Goal: Task Accomplishment & Management: Manage account settings

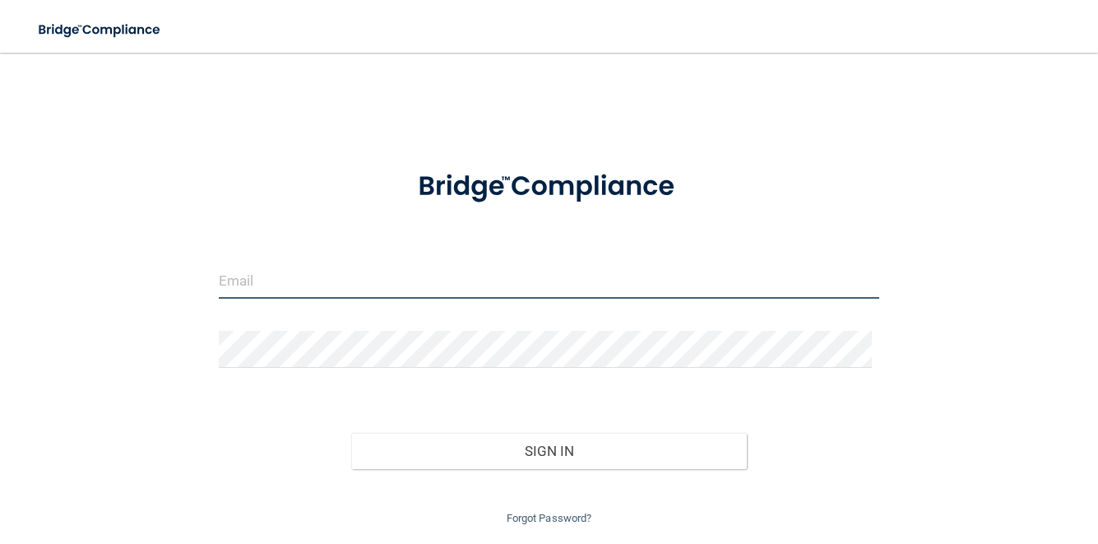
click at [350, 285] on input "email" at bounding box center [549, 280] width 661 height 37
type input "[EMAIL_ADDRESS][DOMAIN_NAME]"
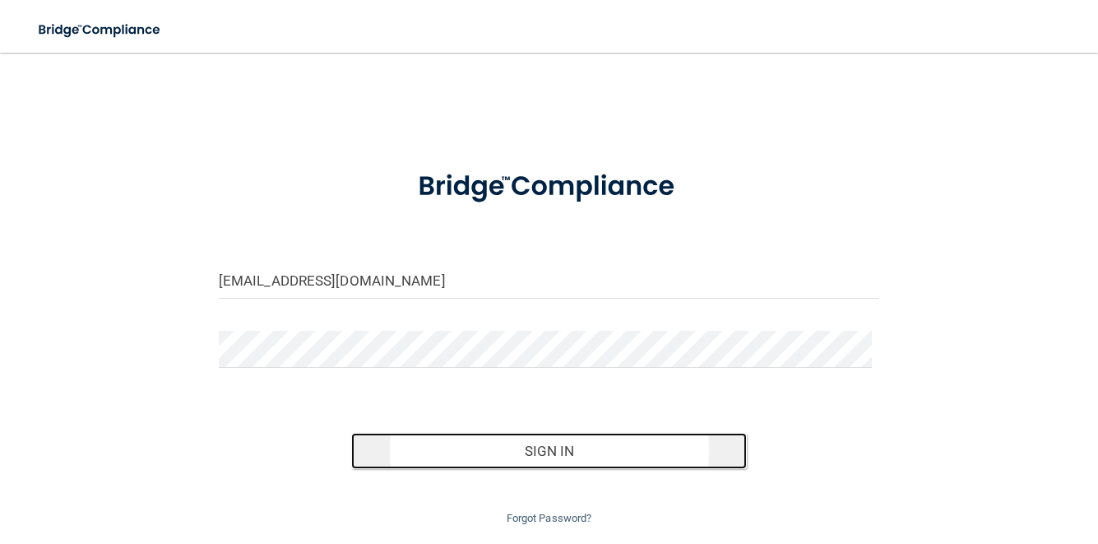
click at [527, 445] on button "Sign In" at bounding box center [549, 451] width 396 height 36
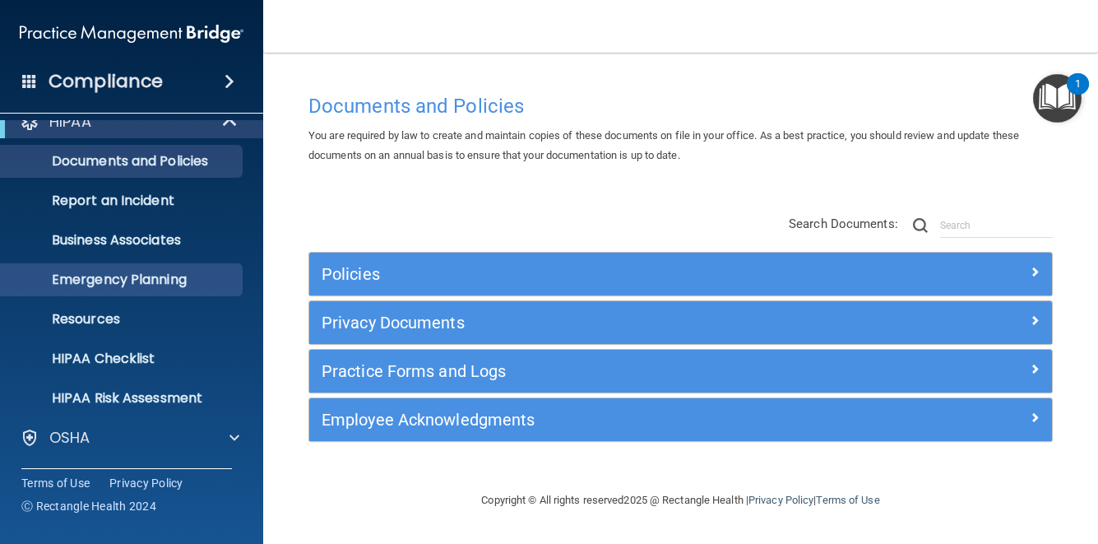
scroll to position [139, 0]
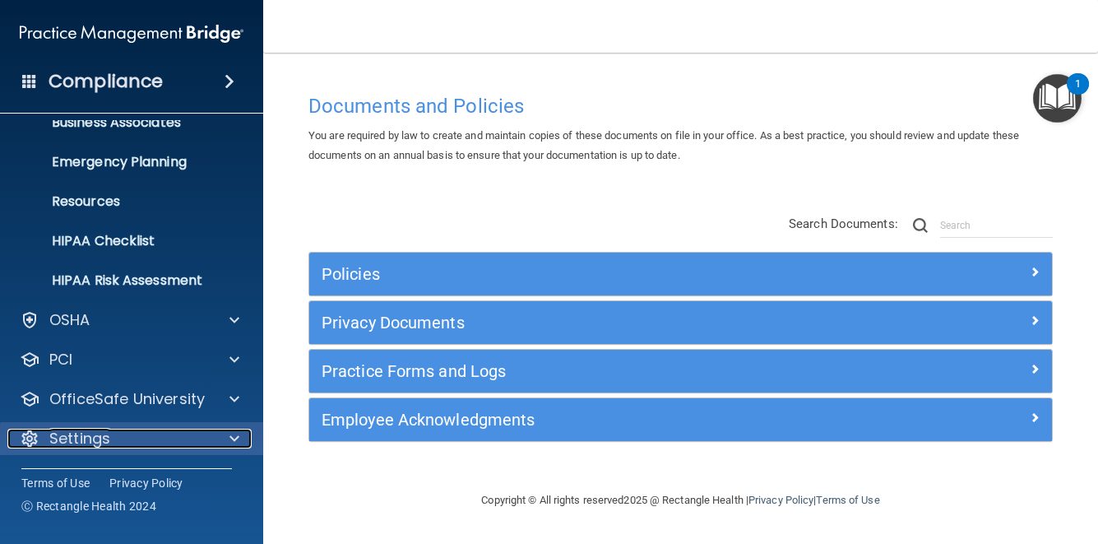
click at [72, 436] on p "Settings" at bounding box center [79, 439] width 61 height 20
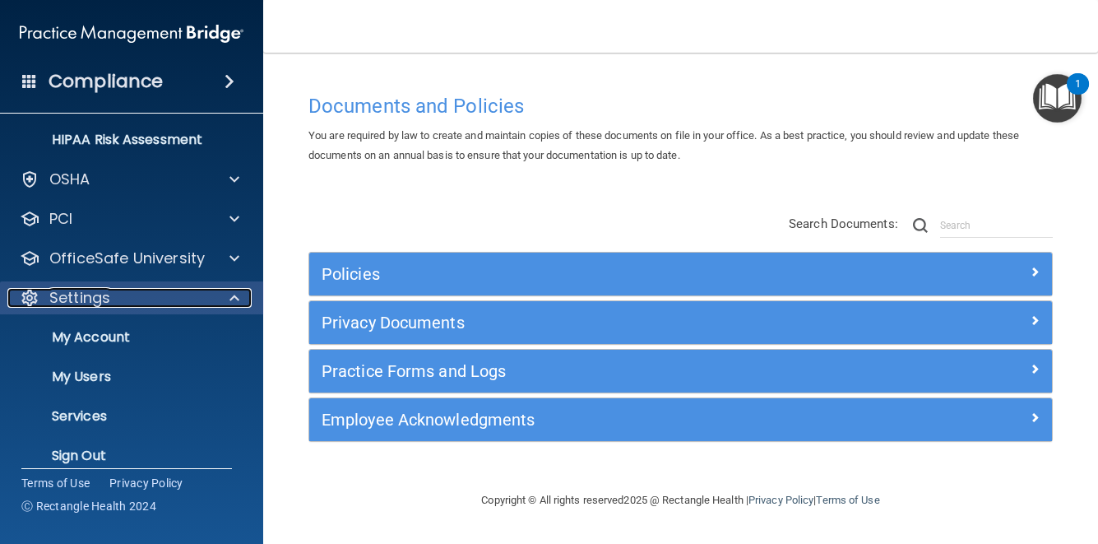
scroll to position [297, 0]
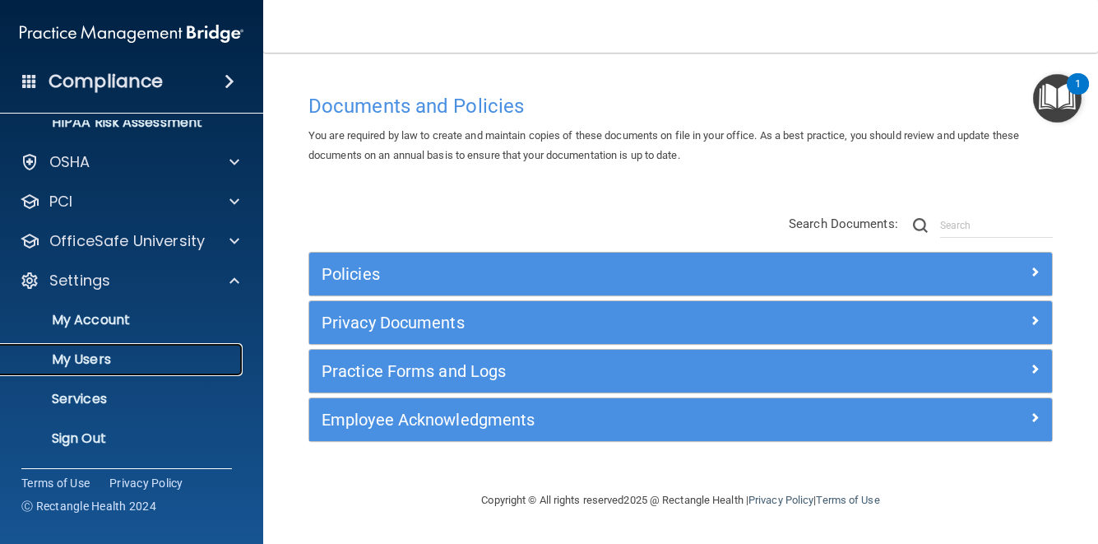
click at [72, 369] on link "My Users" at bounding box center [113, 359] width 259 height 33
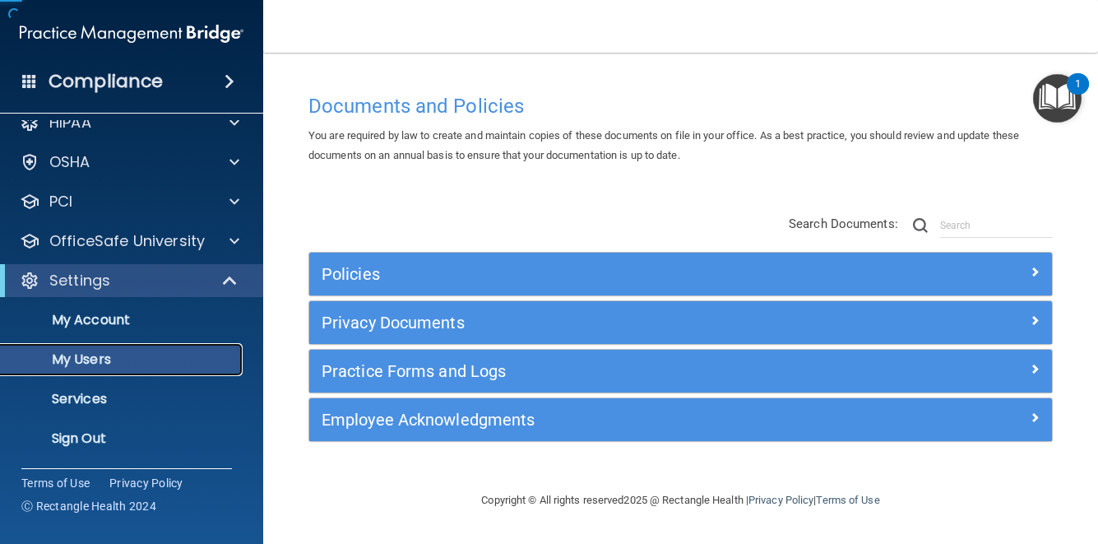
scroll to position [21, 0]
select select "20"
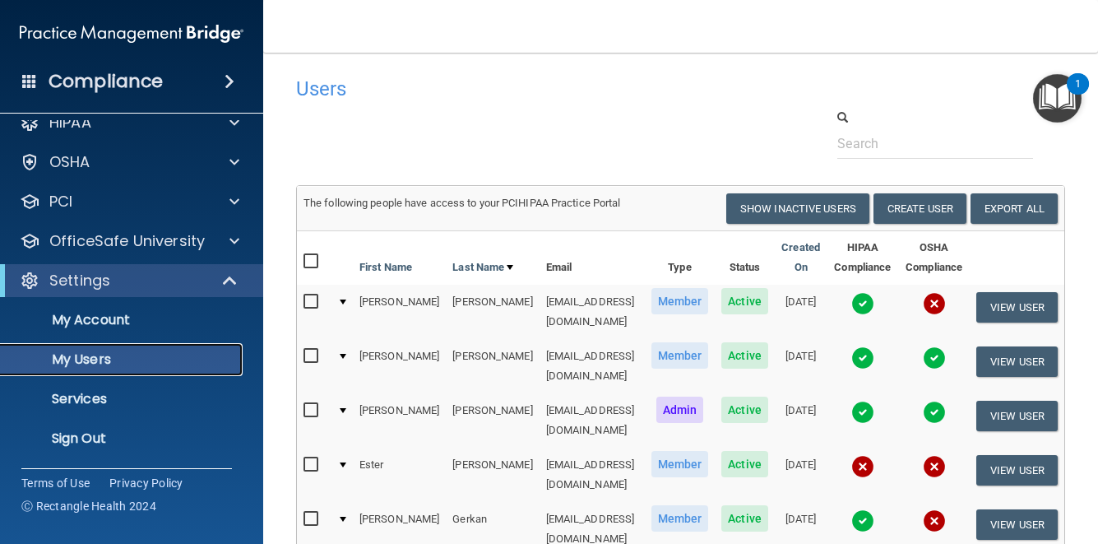
scroll to position [0, 0]
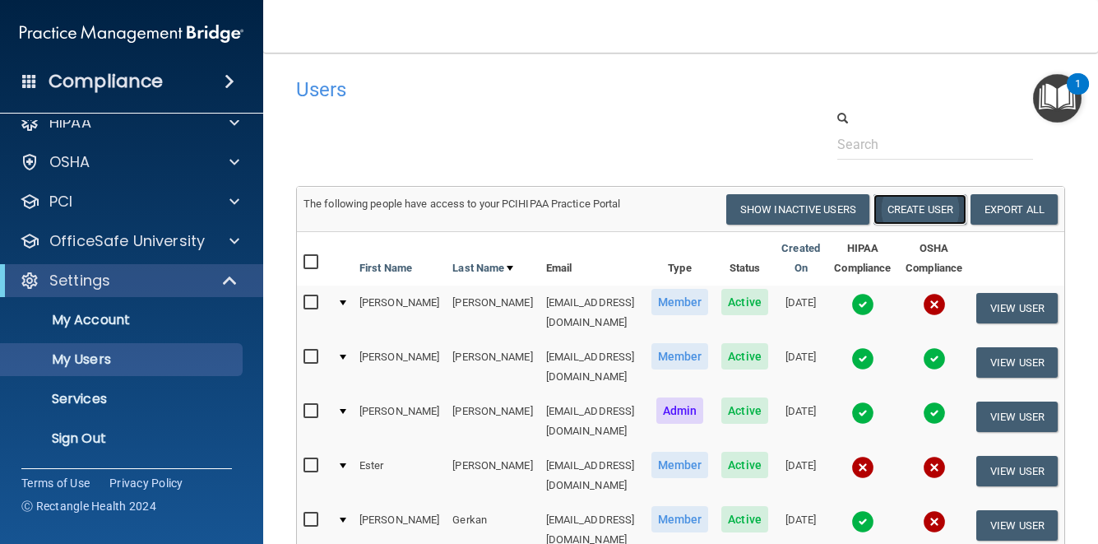
click at [962, 209] on button "Create User" at bounding box center [920, 209] width 93 height 30
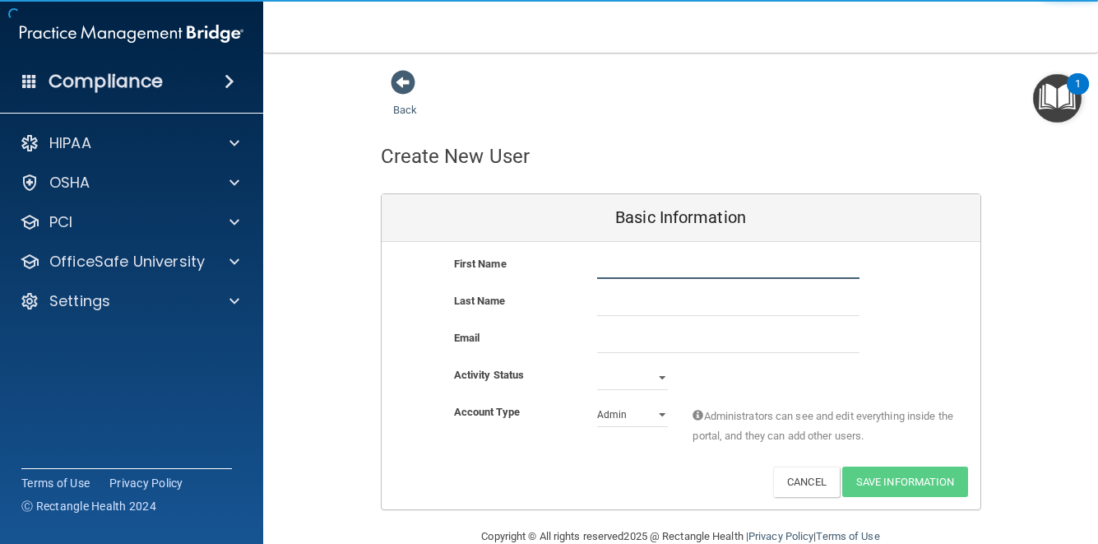
click at [635, 262] on input "text" at bounding box center [728, 266] width 262 height 25
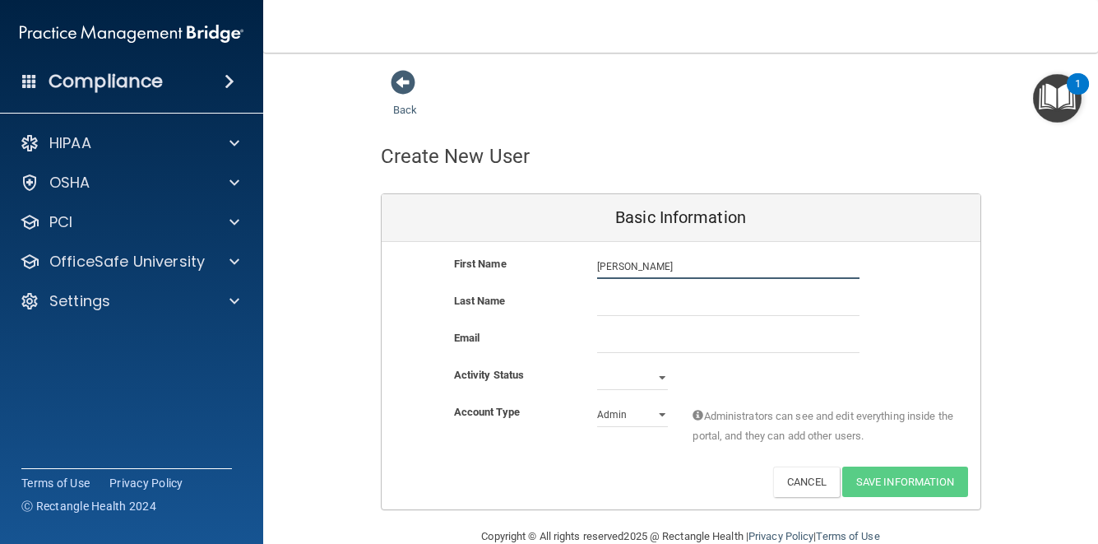
type input "[PERSON_NAME]"
click at [614, 346] on input "email" at bounding box center [728, 340] width 262 height 25
paste input "<[EMAIL_ADDRESS][DOMAIN_NAME]>"
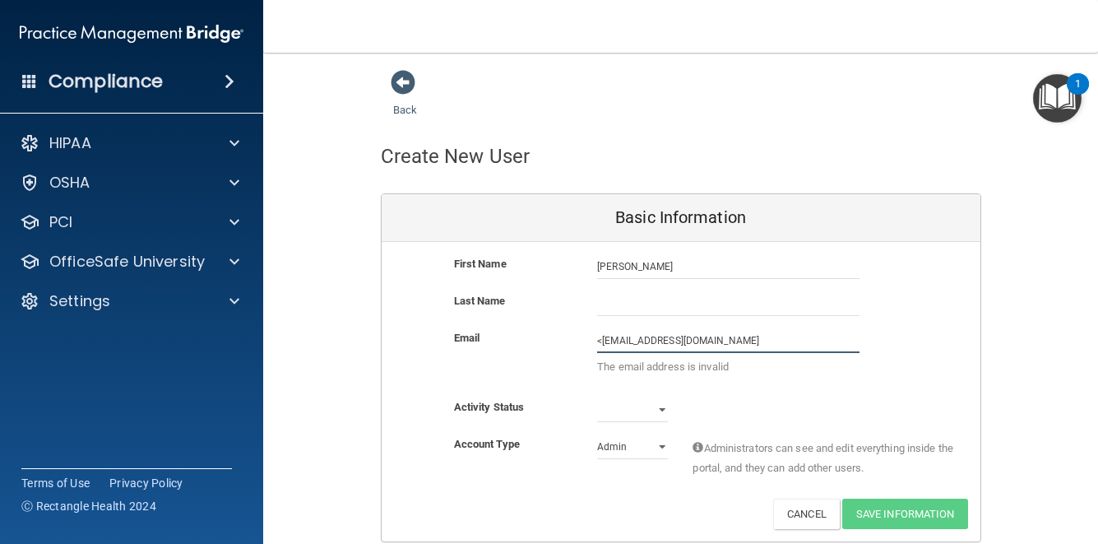
click at [597, 341] on input "<[EMAIL_ADDRESS][DOMAIN_NAME]" at bounding box center [728, 340] width 262 height 25
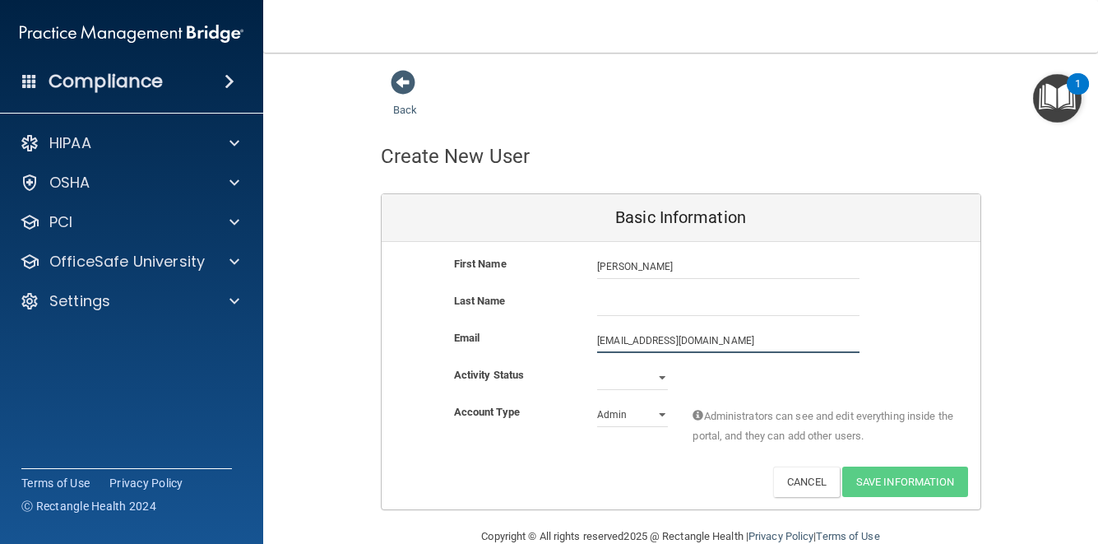
type input "[EMAIL_ADDRESS][DOMAIN_NAME]"
click at [602, 300] on input "text" at bounding box center [728, 303] width 262 height 25
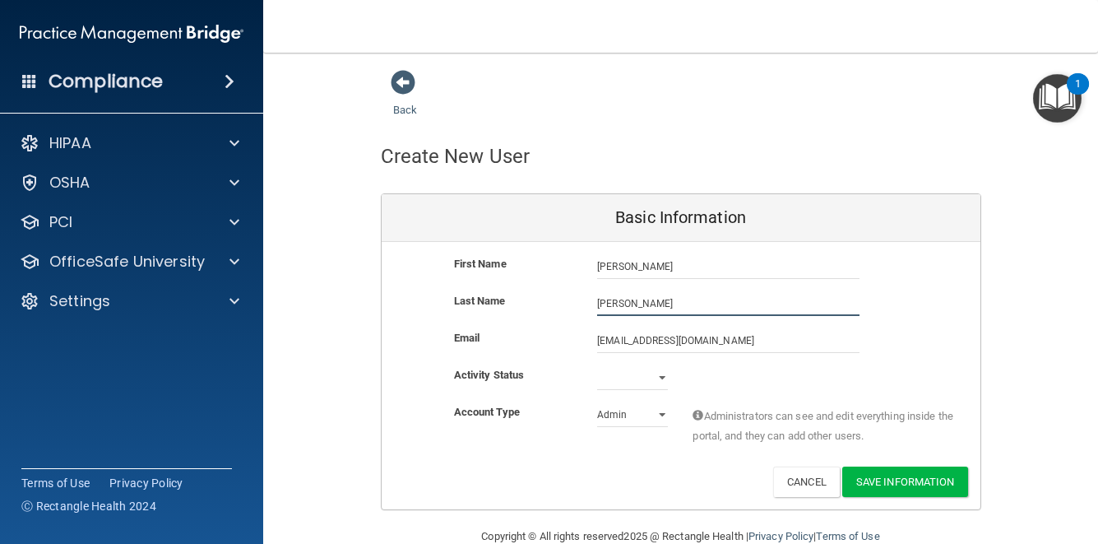
type input "[PERSON_NAME]"
click at [653, 378] on select "Active Inactive" at bounding box center [632, 377] width 71 height 25
select select "active"
click at [597, 365] on select "Active Inactive" at bounding box center [632, 377] width 71 height 25
click at [650, 410] on select "Admin Member" at bounding box center [632, 414] width 71 height 25
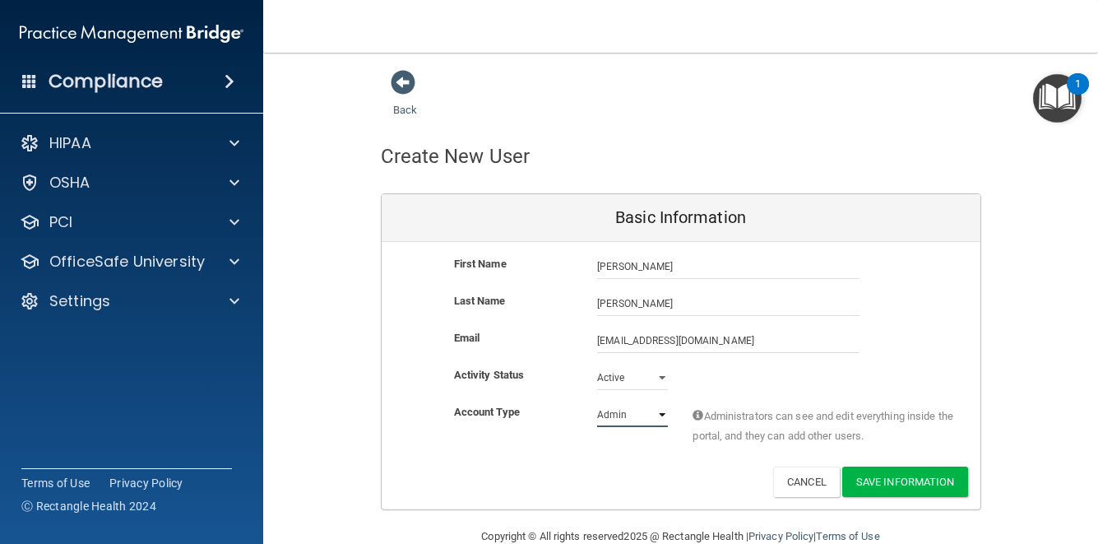
select select "practice_member"
click at [597, 402] on select "Admin Member" at bounding box center [632, 414] width 71 height 25
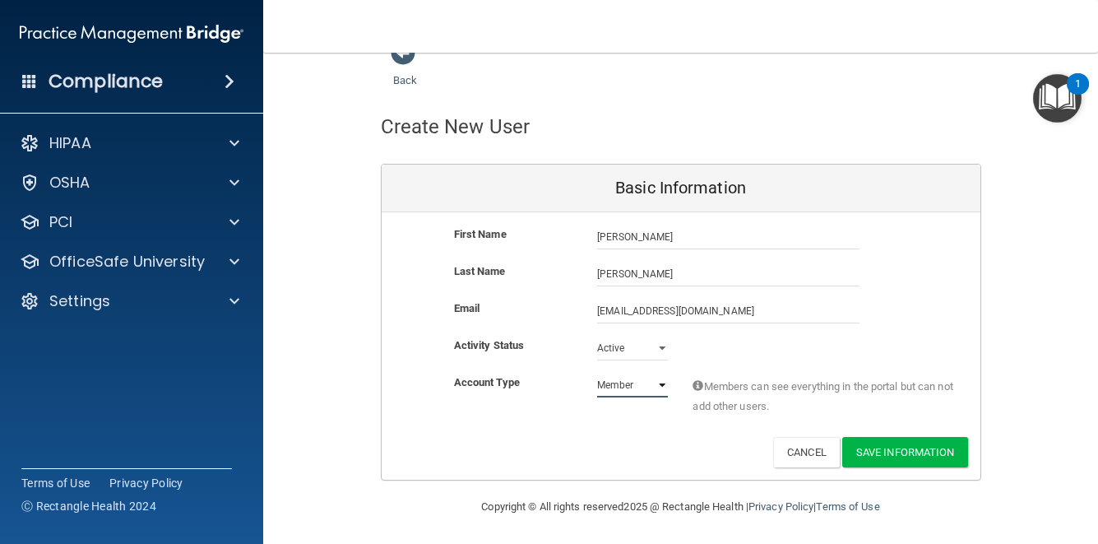
scroll to position [32, 0]
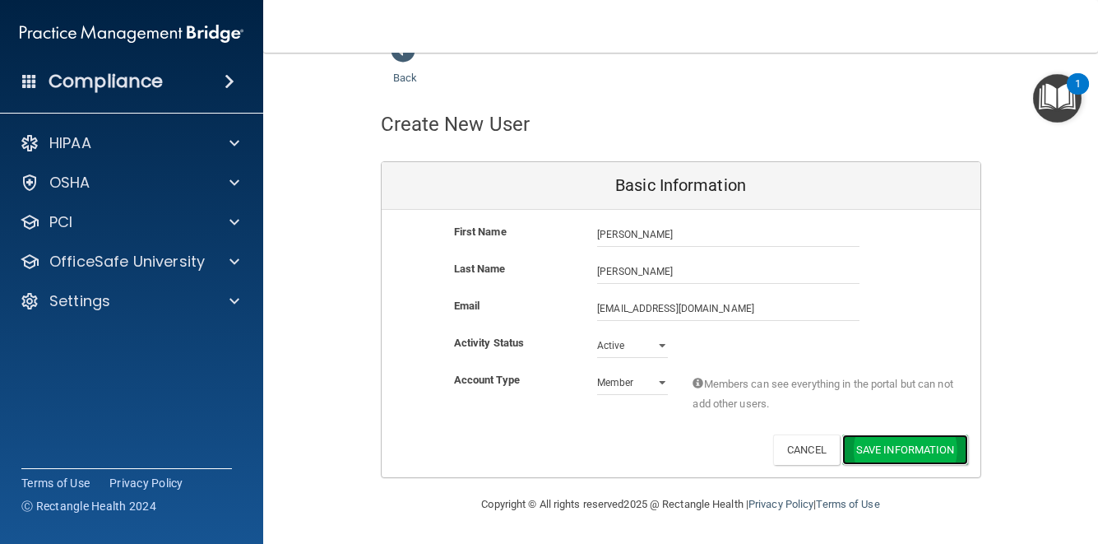
click at [884, 454] on button "Save Information" at bounding box center [905, 449] width 126 height 30
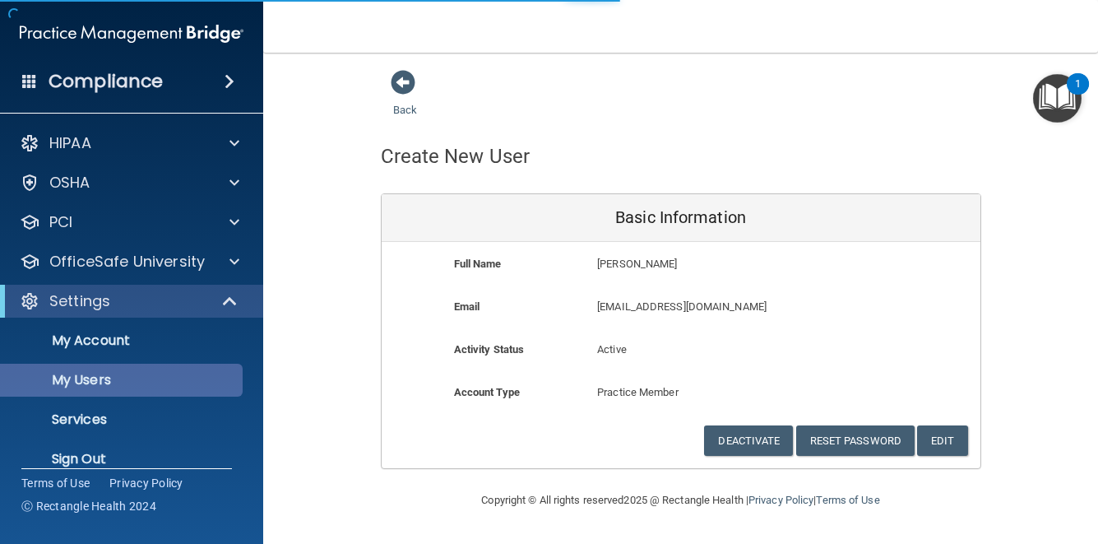
select select "20"
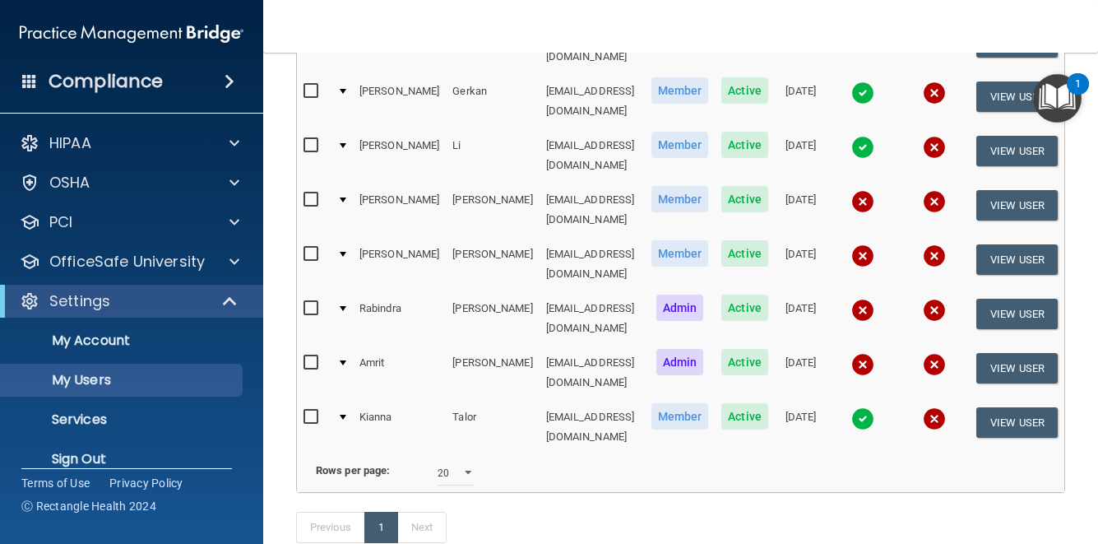
scroll to position [494, 0]
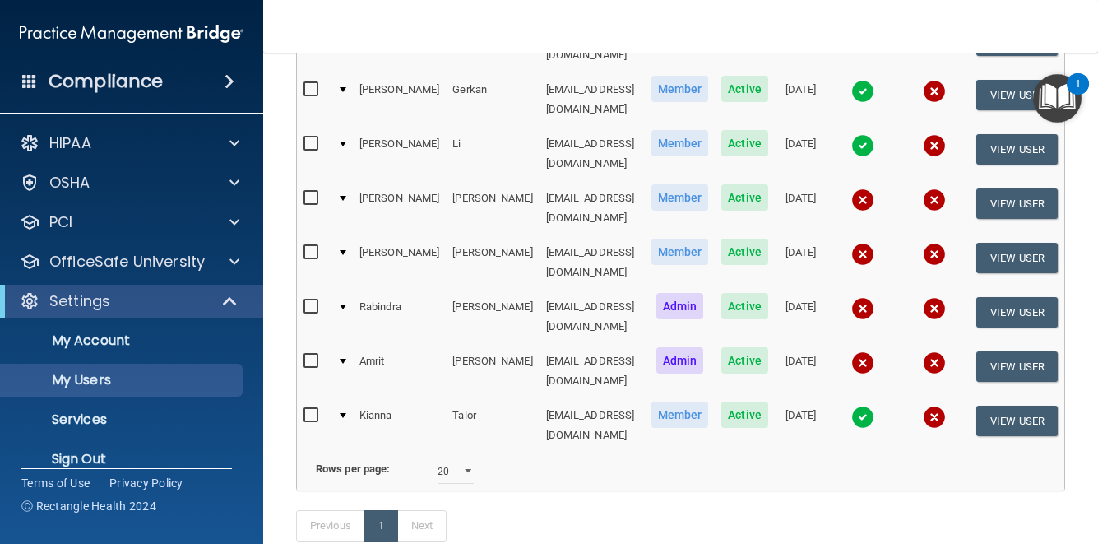
click at [304, 246] on input "checkbox" at bounding box center [313, 252] width 19 height 13
checkbox input "true"
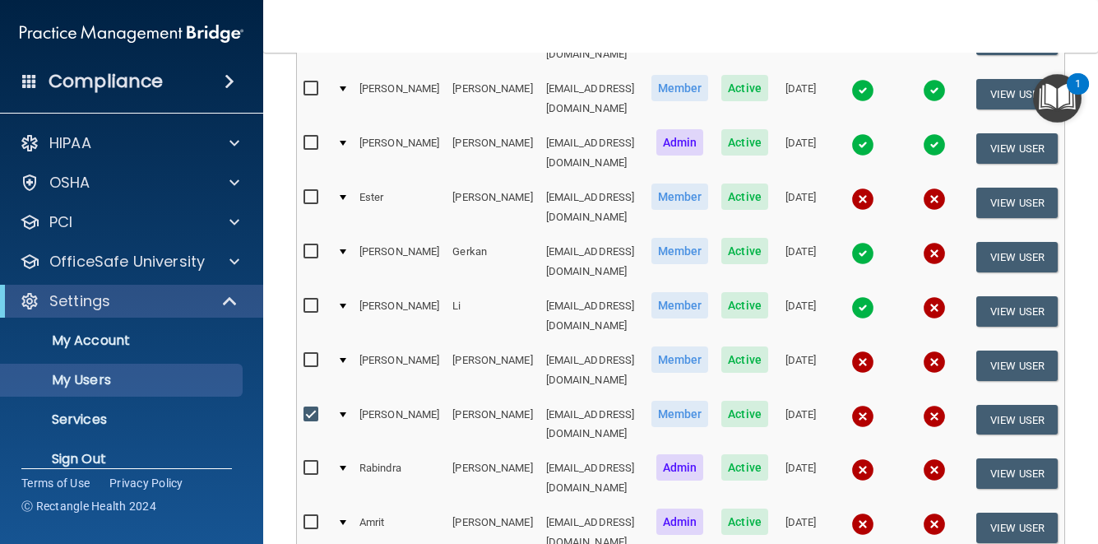
scroll to position [332, 0]
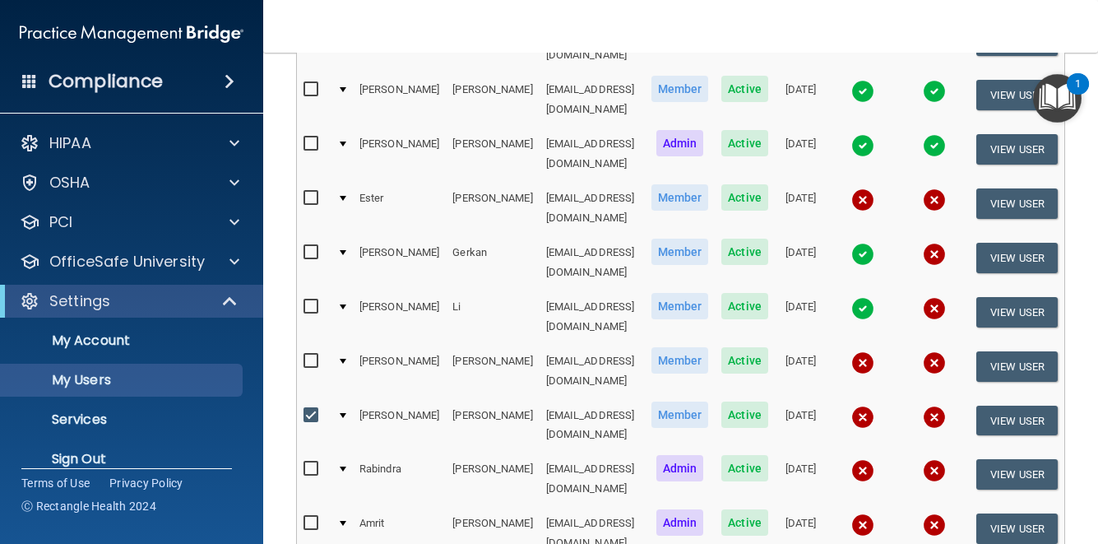
click at [304, 300] on input "checkbox" at bounding box center [313, 306] width 19 height 13
checkbox input "true"
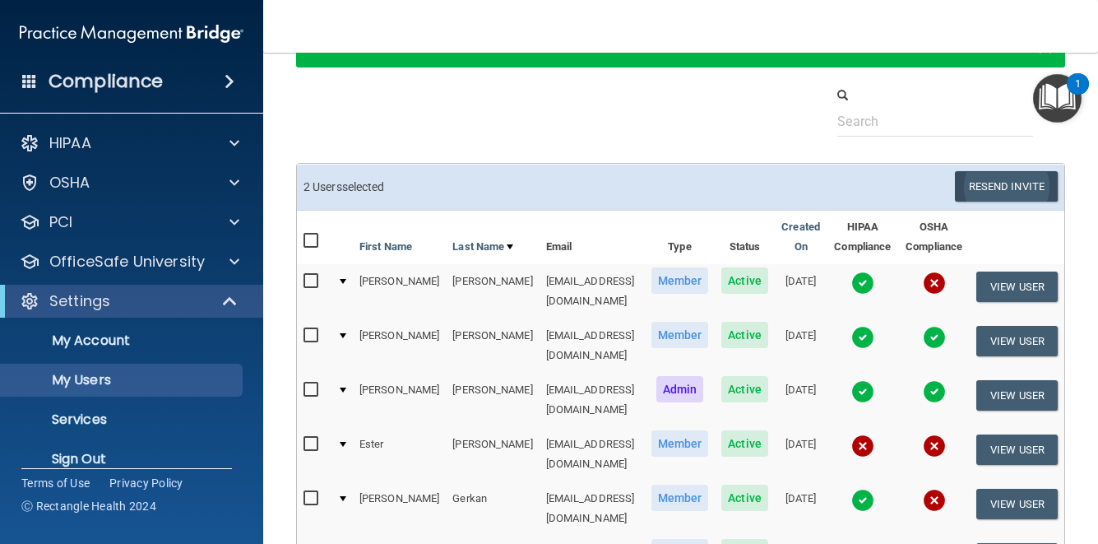
scroll to position [86, 0]
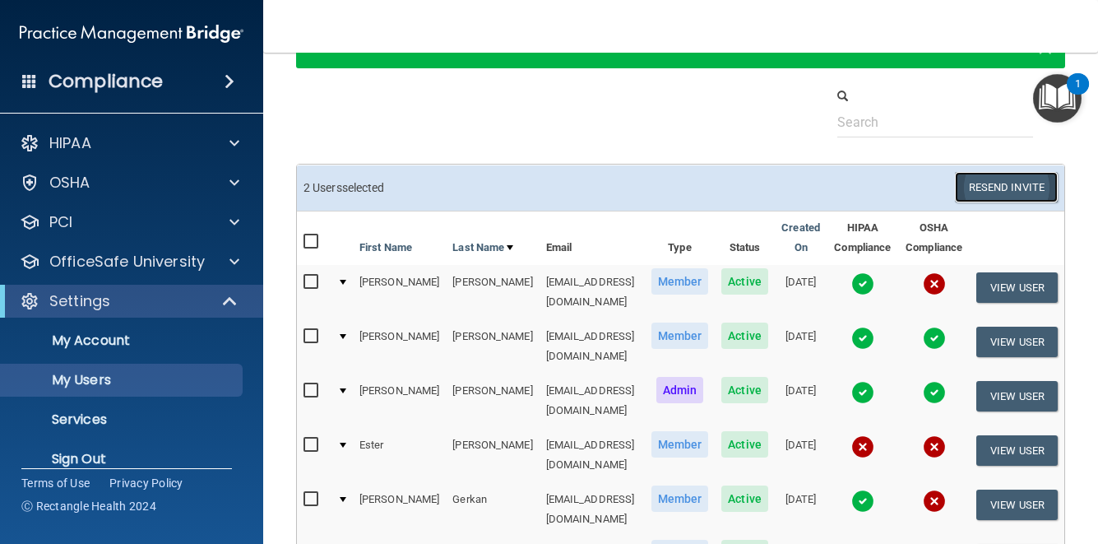
click at [1018, 183] on button "Resend Invite" at bounding box center [1006, 187] width 103 height 30
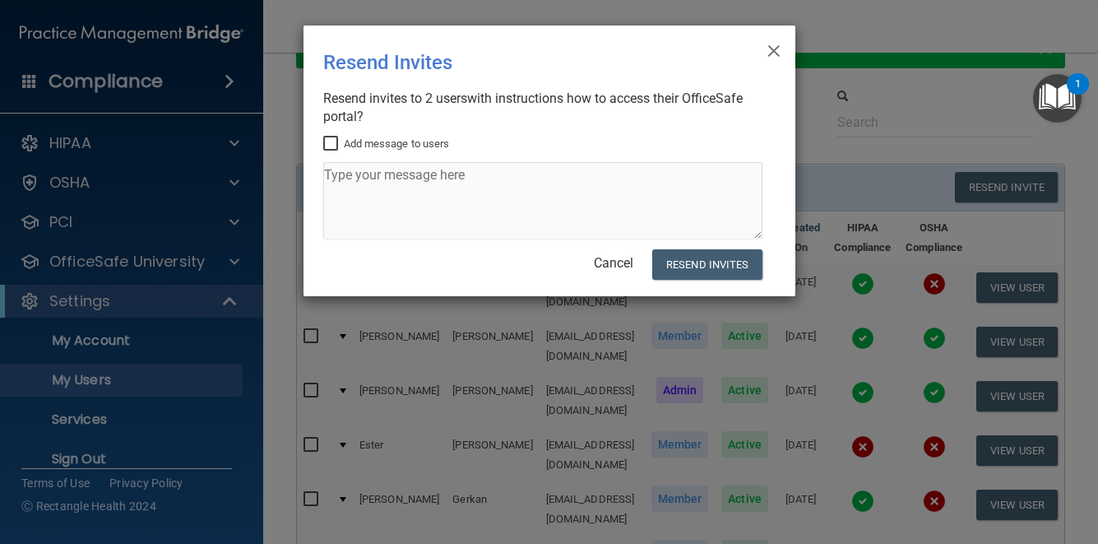
click at [328, 142] on input "Add message to users" at bounding box center [332, 143] width 19 height 13
checkbox input "true"
click at [342, 180] on textarea at bounding box center [542, 200] width 439 height 77
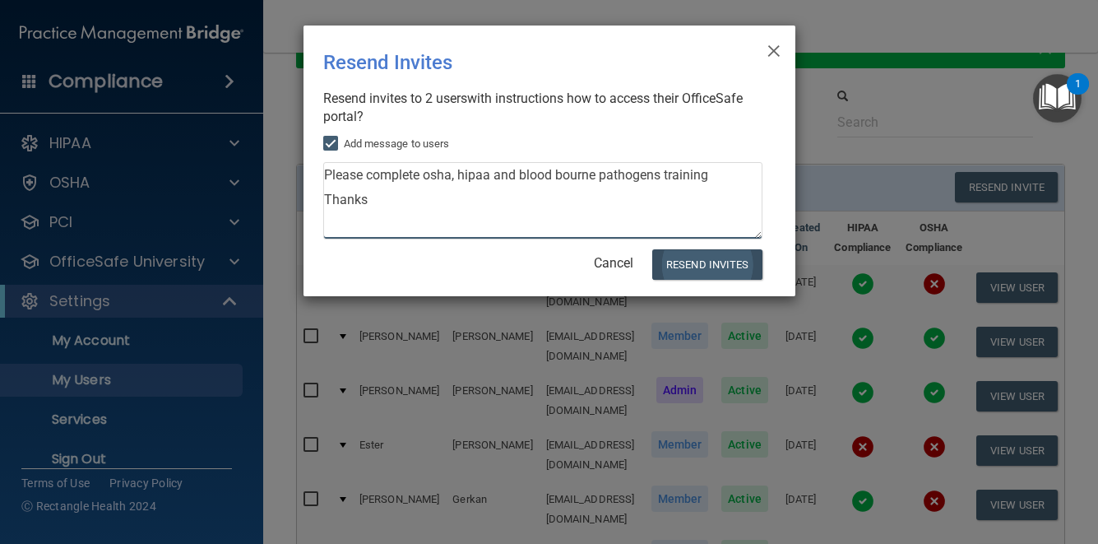
type textarea "Please complete osha, hipaa and blood bourne pathogens training Thanks"
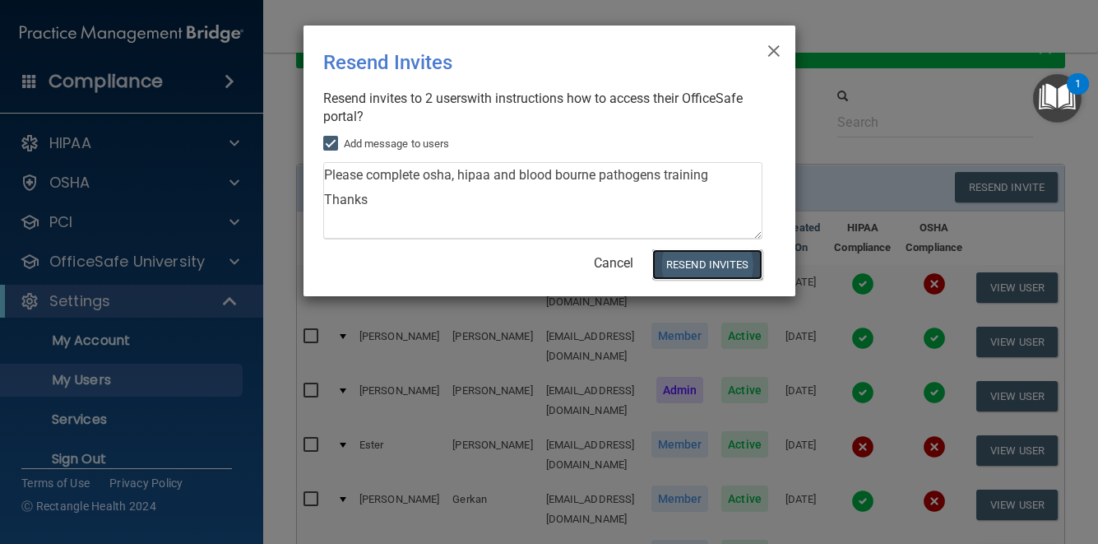
click at [737, 259] on button "Resend Invites" at bounding box center [706, 264] width 109 height 30
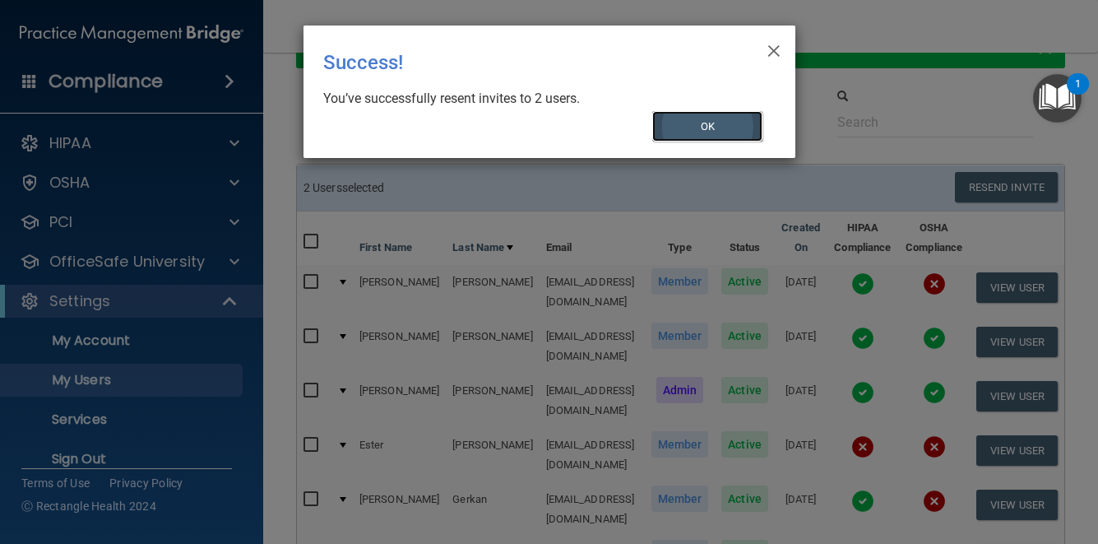
click at [726, 133] on button "OK" at bounding box center [707, 126] width 110 height 30
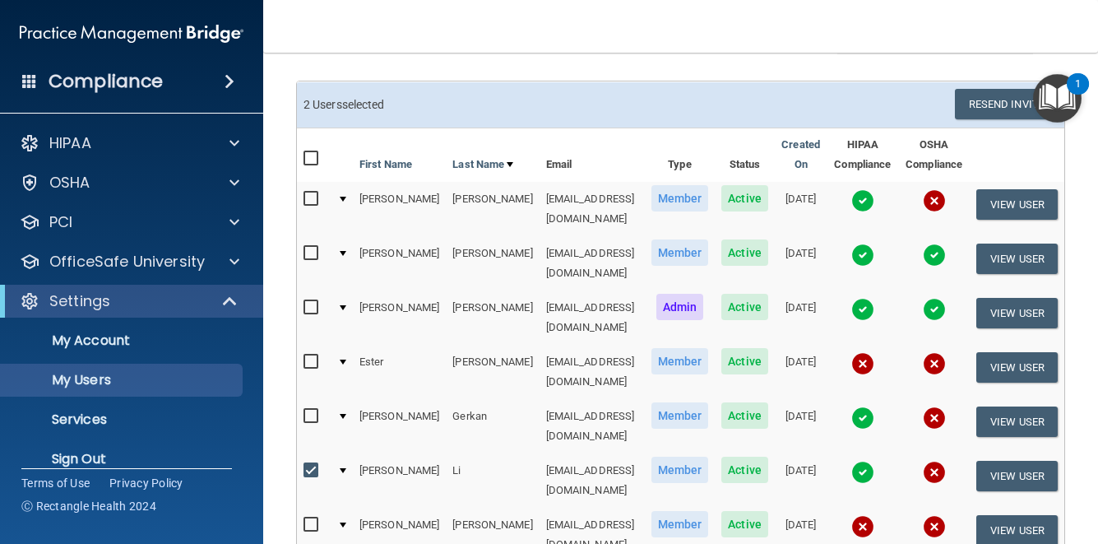
scroll to position [168, 0]
